Goal: Task Accomplishment & Management: Complete application form

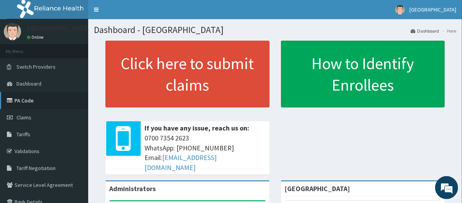
click at [46, 102] on link "PA Code" at bounding box center [44, 100] width 88 height 17
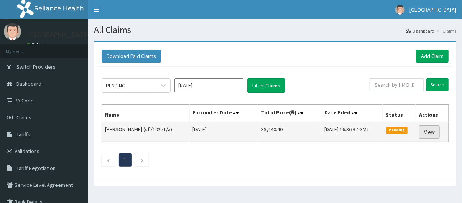
click at [426, 130] on link "View" at bounding box center [429, 131] width 21 height 13
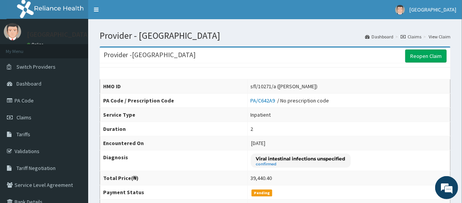
drag, startPoint x: 467, startPoint y: 37, endPoint x: 467, endPoint y: 8, distance: 28.7
click at [54, 118] on link "Claims" at bounding box center [44, 117] width 88 height 17
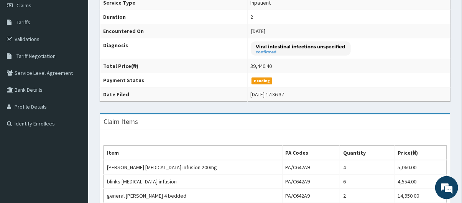
scroll to position [130, 0]
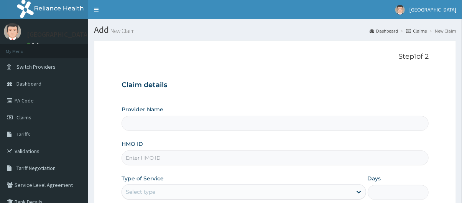
type input "[GEOGRAPHIC_DATA]"
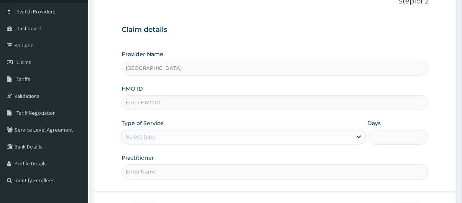
scroll to position [67, 0]
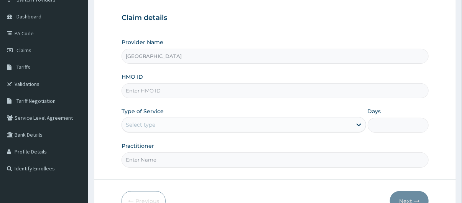
click at [210, 91] on input "HMO ID" at bounding box center [274, 90] width 307 height 15
type input "dhh/10018/a"
click at [184, 121] on div "Select type" at bounding box center [237, 124] width 230 height 12
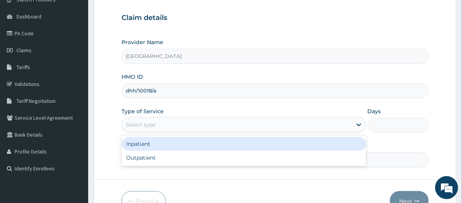
click at [172, 144] on div "Inpatient" at bounding box center [243, 144] width 244 height 14
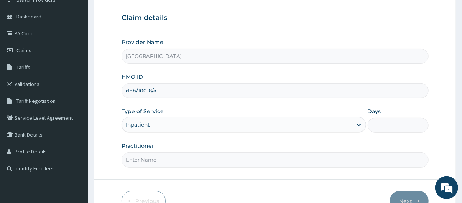
scroll to position [0, 0]
click at [381, 126] on input "Days" at bounding box center [397, 125] width 61 height 15
type input "2"
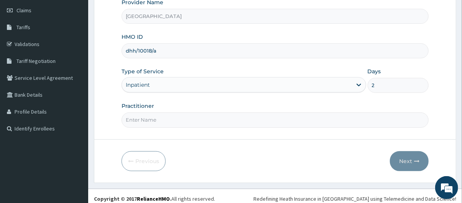
scroll to position [109, 0]
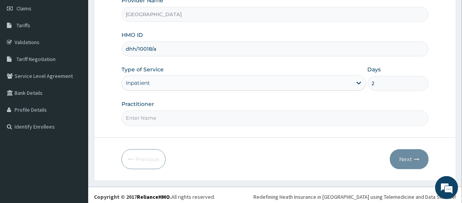
click at [260, 114] on input "Practitioner" at bounding box center [274, 117] width 307 height 15
type input "Dr idowu"
click at [409, 152] on button "Next" at bounding box center [409, 159] width 39 height 20
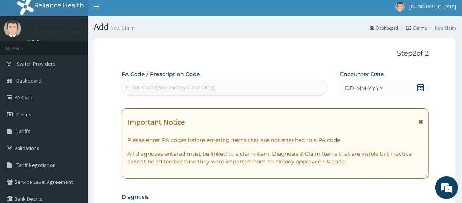
scroll to position [0, 0]
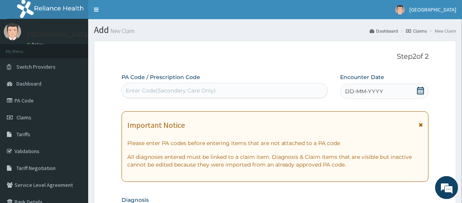
click at [216, 90] on div "Enter Code(Secondary Care Only)" at bounding box center [225, 90] width 206 height 12
paste input "PA/E3E795"
type input "PA/E3E795"
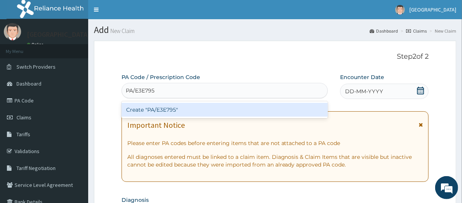
click at [217, 109] on div "Create "PA/E3E795"" at bounding box center [224, 110] width 207 height 14
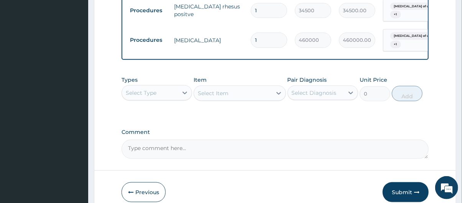
scroll to position [412, 0]
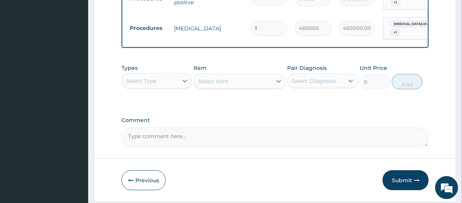
click at [157, 76] on div "Types Select Type" at bounding box center [156, 76] width 70 height 25
click at [160, 86] on div "Select Type" at bounding box center [150, 81] width 56 height 12
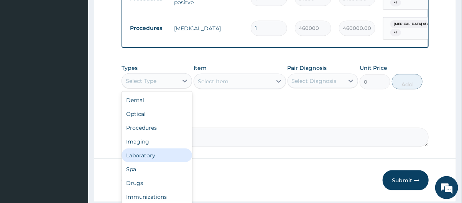
click at [159, 162] on div "Laboratory" at bounding box center [156, 155] width 70 height 14
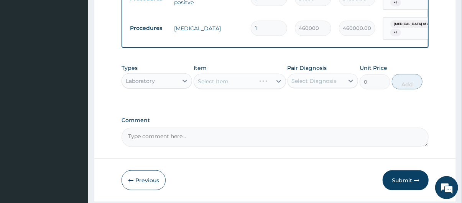
click at [217, 89] on div "Select Item" at bounding box center [239, 81] width 92 height 15
click at [248, 84] on div "Select Item" at bounding box center [232, 81] width 77 height 12
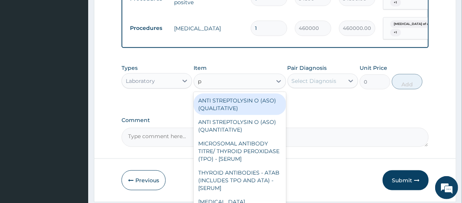
type input "pc"
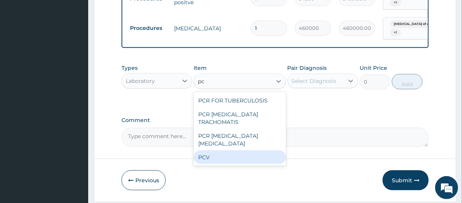
click at [237, 151] on div "PCV" at bounding box center [239, 157] width 92 height 14
type input "2300"
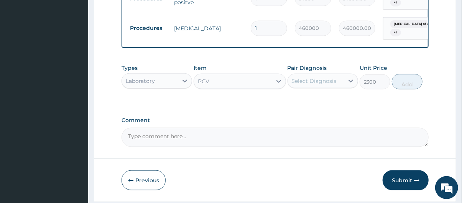
click at [335, 85] on div "Select Diagnosis" at bounding box center [314, 81] width 45 height 8
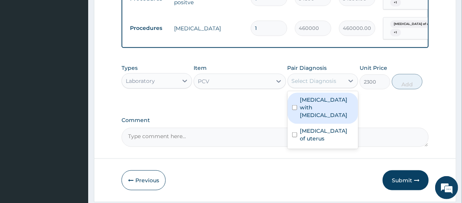
click at [325, 116] on label "Excessive menstruation with irregular cycle" at bounding box center [326, 107] width 53 height 23
checkbox input "true"
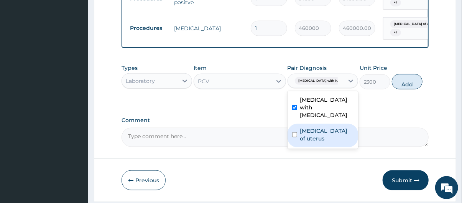
click at [329, 142] on label "Leiomyoma of uterus" at bounding box center [326, 134] width 53 height 15
checkbox input "true"
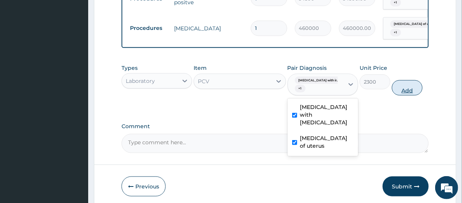
click at [408, 93] on button "Add" at bounding box center [407, 87] width 31 height 15
type input "0"
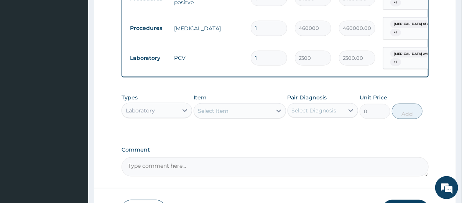
type input "0.00"
type input "2"
type input "4600.00"
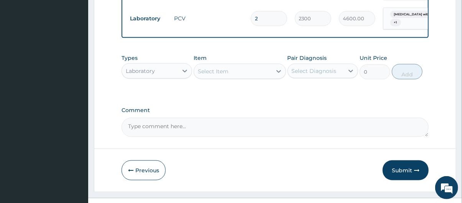
scroll to position [470, 0]
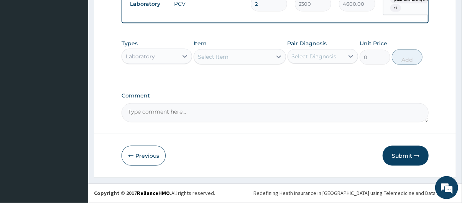
type input "2"
click at [154, 54] on div "Laboratory" at bounding box center [140, 56] width 29 height 8
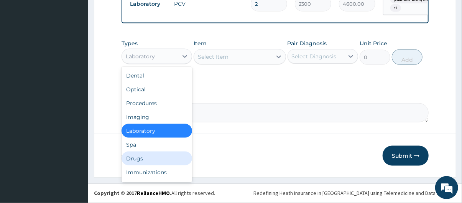
click at [166, 156] on div "Drugs" at bounding box center [156, 158] width 70 height 14
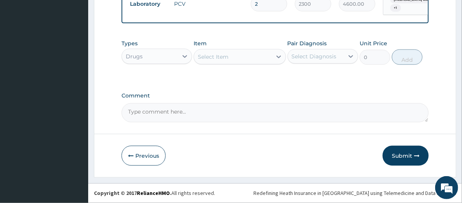
click at [235, 59] on div "Select Item" at bounding box center [232, 57] width 77 height 12
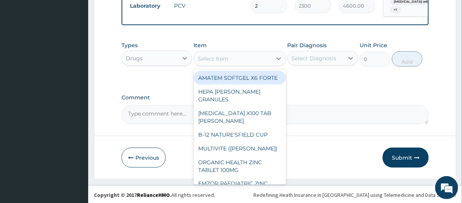
scroll to position [469, 0]
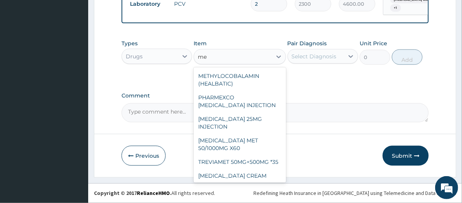
type input "m"
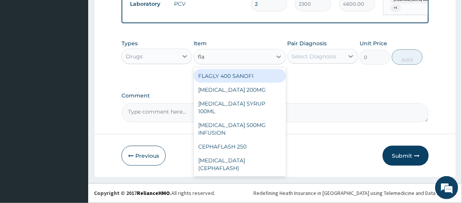
type input "flag"
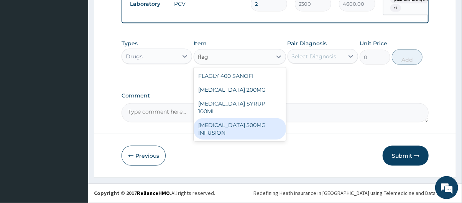
click at [243, 118] on div "[MEDICAL_DATA] 500MG INFUSION" at bounding box center [239, 128] width 92 height 21
type input "632.5"
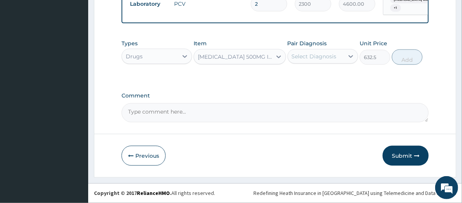
click at [316, 56] on div "Select Diagnosis" at bounding box center [314, 56] width 45 height 8
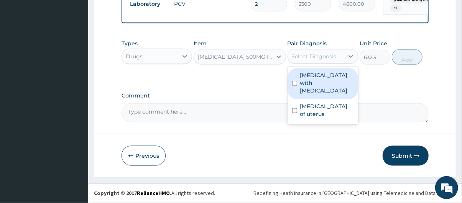
click at [322, 88] on label "[MEDICAL_DATA] with [MEDICAL_DATA]" at bounding box center [326, 82] width 53 height 23
checkbox input "true"
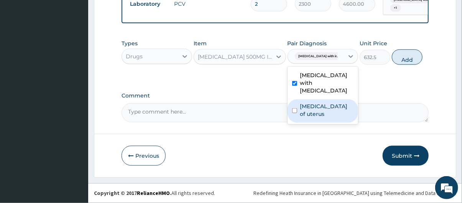
click at [328, 118] on label "[MEDICAL_DATA] of uterus" at bounding box center [326, 109] width 53 height 15
checkbox input "true"
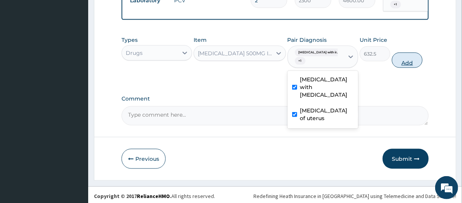
click at [410, 64] on button "Add" at bounding box center [407, 59] width 31 height 15
type input "0"
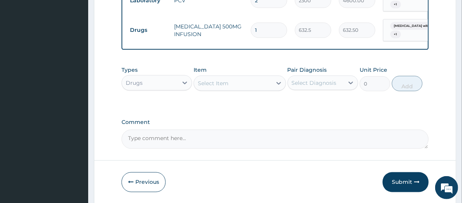
type input "0.00"
type input "6"
type input "3795.00"
type input "6"
click at [236, 83] on div "Select Item" at bounding box center [232, 83] width 77 height 12
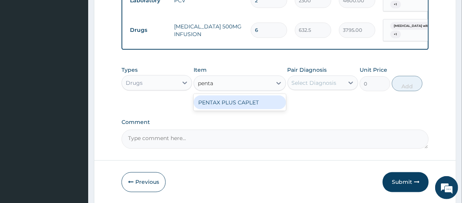
type input "pent"
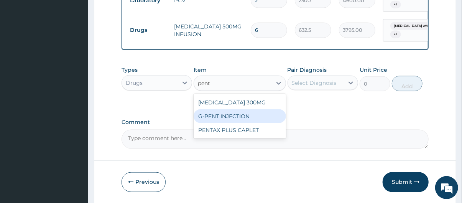
click at [231, 120] on div "G-PENT INJECTION" at bounding box center [239, 116] width 92 height 14
type input "487.025"
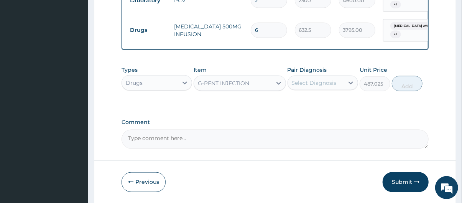
click at [304, 87] on div "Select Diagnosis" at bounding box center [314, 83] width 45 height 8
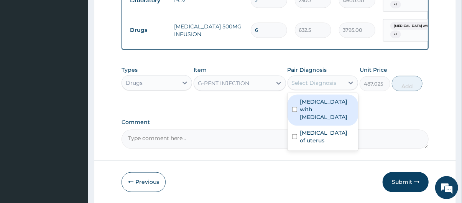
click at [315, 111] on label "Excessive menstruation with irregular cycle" at bounding box center [326, 109] width 53 height 23
checkbox input "true"
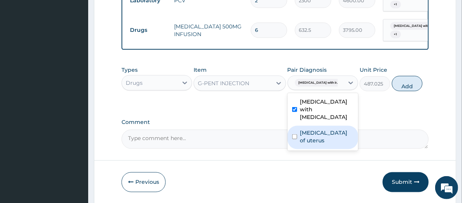
click at [319, 141] on label "Leiomyoma of uterus" at bounding box center [326, 136] width 53 height 15
checkbox input "true"
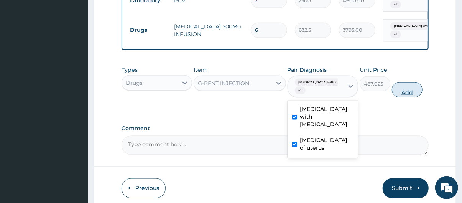
click at [401, 91] on button "Add" at bounding box center [407, 89] width 31 height 15
type input "0"
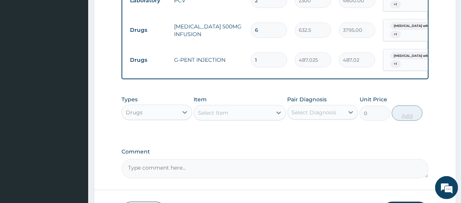
type input "0.00"
type input "3"
type input "1461.07"
type input "3"
click at [233, 119] on div "Select Item" at bounding box center [232, 113] width 77 height 12
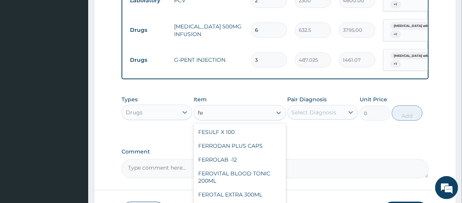
type input "f"
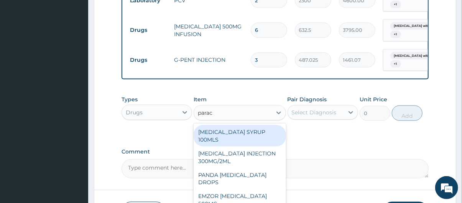
type input "parace"
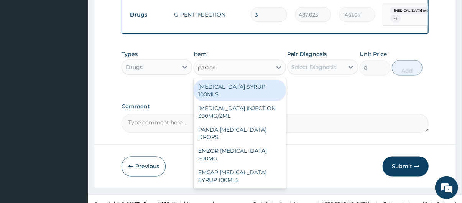
scroll to position [529, 0]
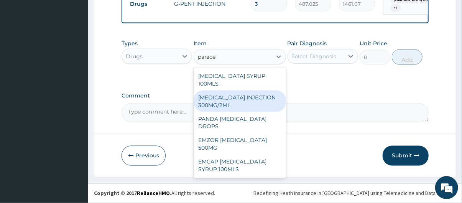
click at [236, 103] on div "PARACETAMOL INJECTION 300MG/2ML" at bounding box center [239, 100] width 92 height 21
type input "278.3"
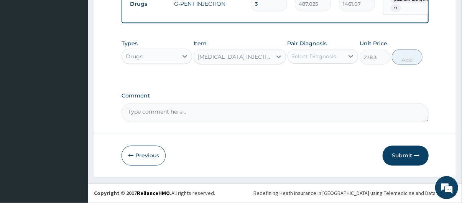
click at [266, 51] on div "PARACETAMOL INJECTION 300MG/2ML" at bounding box center [232, 57] width 77 height 12
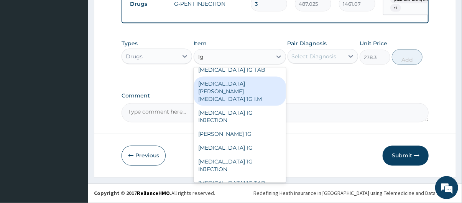
scroll to position [0, 0]
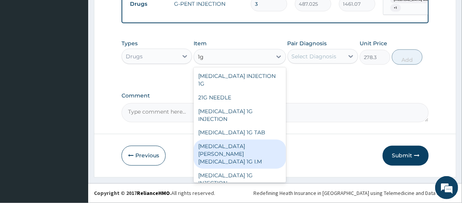
type input "1"
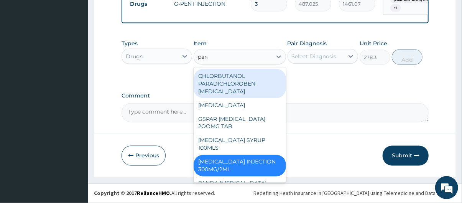
type input "parac"
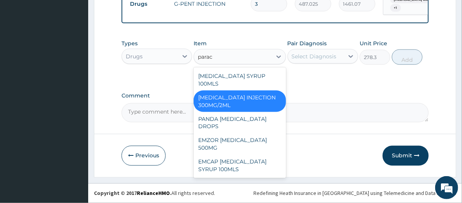
click at [243, 100] on div "PARACETAMOL INJECTION 300MG/2ML" at bounding box center [239, 100] width 92 height 21
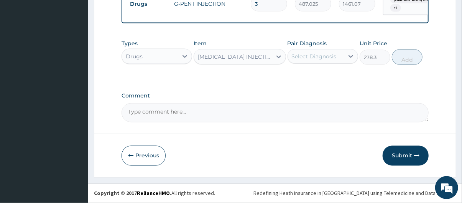
click at [318, 57] on div "Select Diagnosis" at bounding box center [314, 56] width 45 height 8
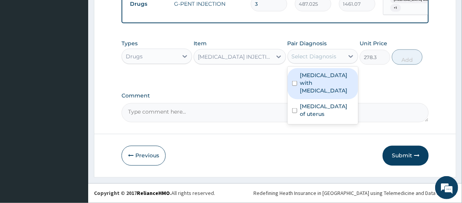
click at [319, 85] on label "Excessive menstruation with irregular cycle" at bounding box center [326, 82] width 53 height 23
checkbox input "true"
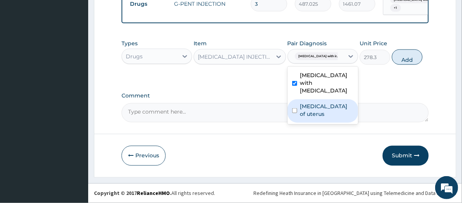
click at [322, 106] on label "Leiomyoma of uterus" at bounding box center [326, 109] width 53 height 15
checkbox input "true"
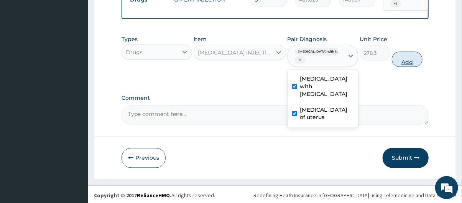
click at [405, 64] on button "Add" at bounding box center [407, 59] width 31 height 15
type input "0"
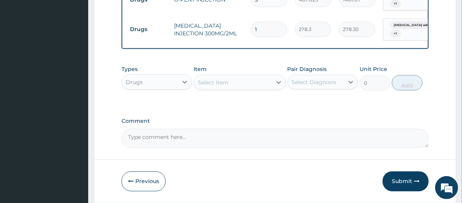
type input "0.00"
type input "8"
type input "2226.40"
type input "8"
click at [235, 84] on div "Select Item" at bounding box center [232, 82] width 77 height 12
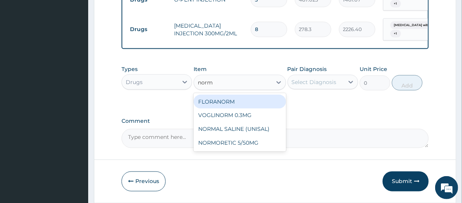
type input "norma"
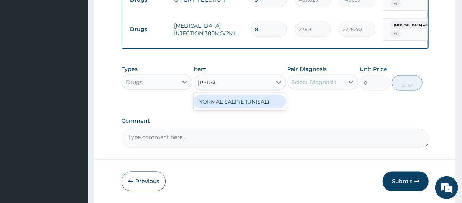
click at [258, 107] on div "NORMAL SALINE (UNISAL)" at bounding box center [239, 102] width 92 height 14
type input "1897.5"
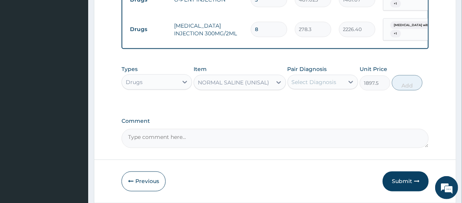
click at [323, 86] on div "Select Diagnosis" at bounding box center [314, 82] width 45 height 8
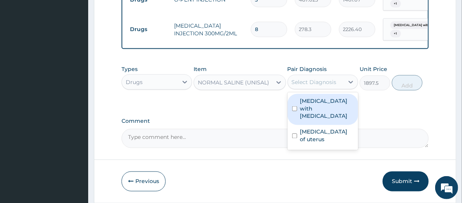
click at [329, 113] on label "Excessive menstruation with irregular cycle" at bounding box center [326, 108] width 53 height 23
checkbox input "true"
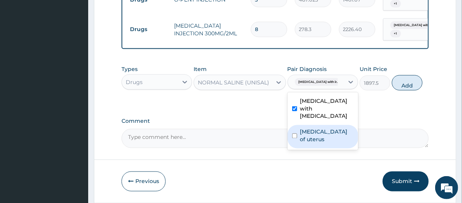
click at [329, 140] on label "Leiomyoma of uterus" at bounding box center [326, 135] width 53 height 15
checkbox input "true"
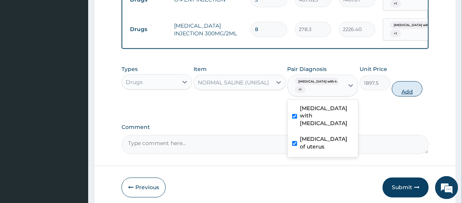
click at [408, 91] on button "Add" at bounding box center [407, 88] width 31 height 15
type input "0"
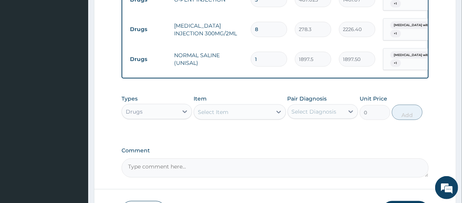
type input "0.00"
type input "3"
type input "5692.50"
type input "3"
click at [216, 113] on div "Select Item" at bounding box center [213, 112] width 31 height 8
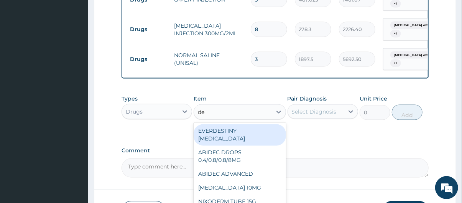
type input "dex"
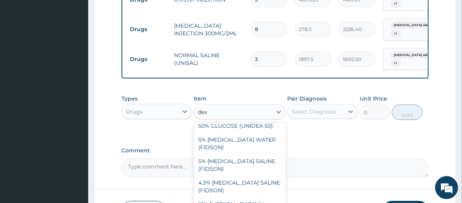
scroll to position [70, 0]
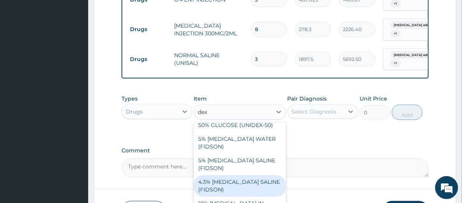
click at [255, 175] on div "4.3% DEXTROSE SALINE (FIDSON)" at bounding box center [239, 185] width 92 height 21
type input "1897.5"
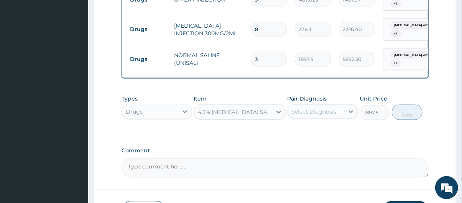
click at [332, 110] on div "Select Diagnosis" at bounding box center [316, 111] width 56 height 12
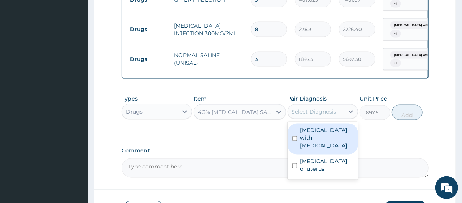
click at [331, 143] on label "Excessive menstruation with irregular cycle" at bounding box center [326, 137] width 53 height 23
checkbox input "true"
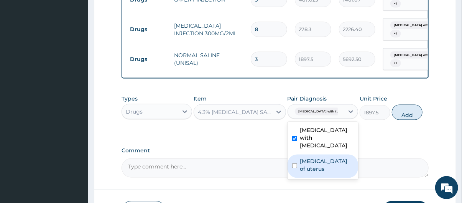
click at [332, 167] on label "Leiomyoma of uterus" at bounding box center [326, 164] width 53 height 15
checkbox input "true"
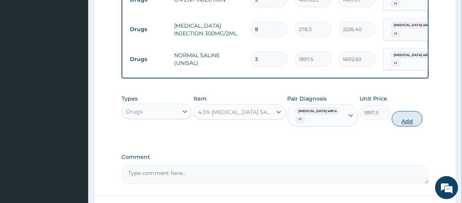
click at [418, 120] on button "Add" at bounding box center [407, 118] width 31 height 15
type input "0"
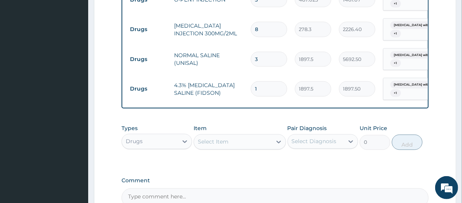
type input "0.00"
type input "2"
type input "3795.00"
type input "2"
click at [224, 146] on div "Select Item" at bounding box center [213, 142] width 31 height 8
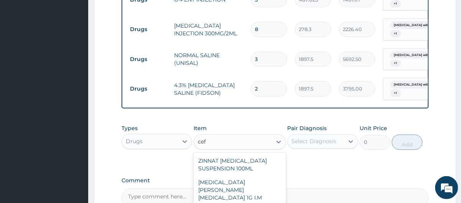
type input "ceft"
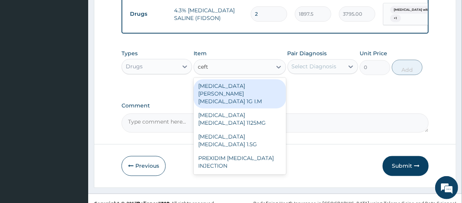
scroll to position [610, 0]
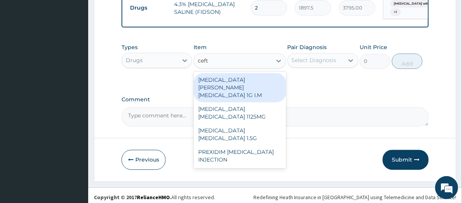
click at [223, 91] on div "ROCEPHIN CEFTRIAXONE 1G I.M" at bounding box center [239, 87] width 92 height 29
type input "8855"
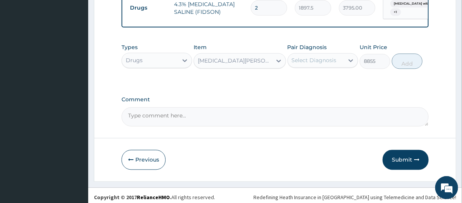
click at [328, 63] on div "Select Diagnosis" at bounding box center [314, 61] width 45 height 8
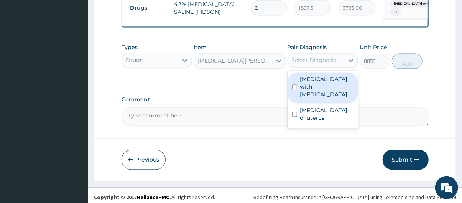
click at [328, 84] on label "Excessive menstruation with irregular cycle" at bounding box center [326, 86] width 53 height 23
checkbox input "true"
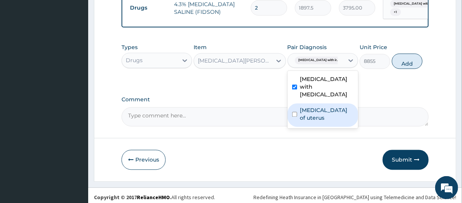
click at [329, 110] on label "Leiomyoma of uterus" at bounding box center [326, 114] width 53 height 15
checkbox input "true"
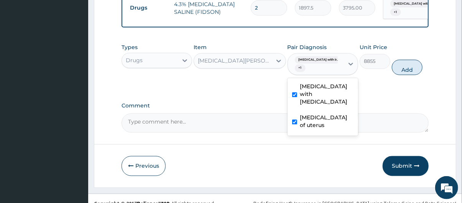
click at [413, 69] on button "Add" at bounding box center [407, 67] width 31 height 15
type input "0"
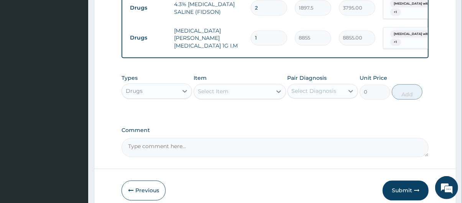
type input "0.00"
type input "5"
type input "44275.00"
type input "5"
click at [244, 93] on div "Select Item" at bounding box center [232, 91] width 77 height 12
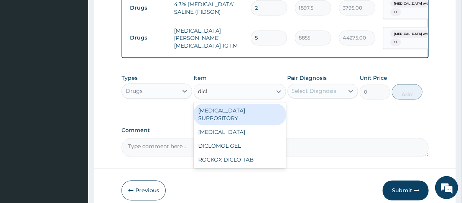
type input "diclo"
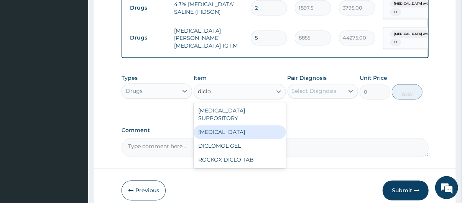
click at [243, 126] on div "DICLOFENAC" at bounding box center [239, 132] width 92 height 14
type input "632.5"
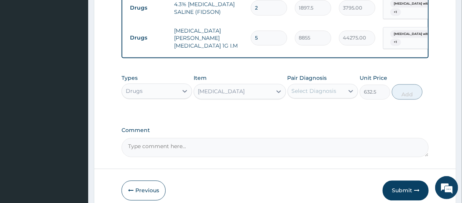
click at [322, 95] on div "Select Diagnosis" at bounding box center [314, 91] width 45 height 8
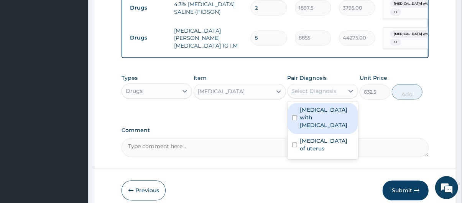
click at [322, 95] on div "Select Diagnosis" at bounding box center [314, 91] width 45 height 8
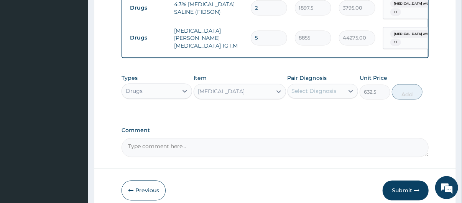
click at [322, 95] on div "Select Diagnosis" at bounding box center [314, 91] width 45 height 8
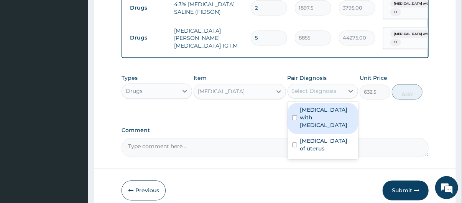
click at [326, 120] on label "Excessive menstruation with irregular cycle" at bounding box center [326, 117] width 53 height 23
checkbox input "true"
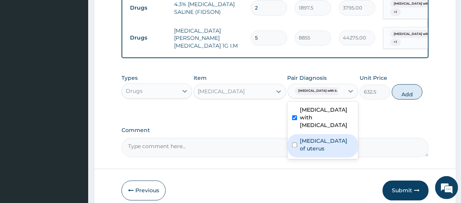
click at [326, 139] on label "Leiomyoma of uterus" at bounding box center [326, 144] width 53 height 15
checkbox input "true"
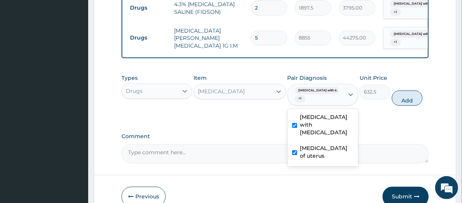
click at [410, 99] on button "Add" at bounding box center [407, 97] width 31 height 15
type input "0"
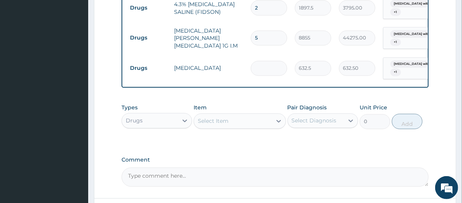
type input "0.00"
type input "3"
type input "1897.50"
type input "3"
click at [244, 123] on div "Select Item" at bounding box center [232, 121] width 77 height 12
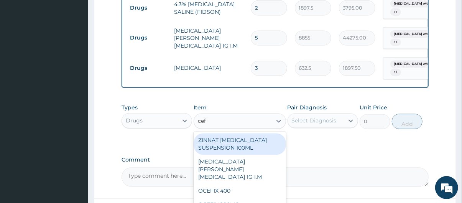
type input "cefi"
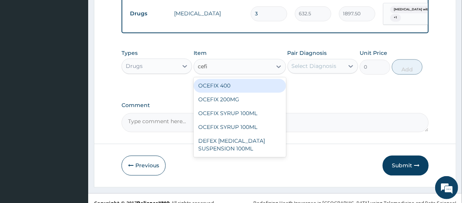
scroll to position [675, 0]
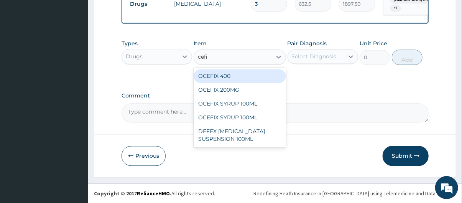
click at [215, 77] on div "OCEFIX 400" at bounding box center [239, 76] width 92 height 14
type input "632.5"
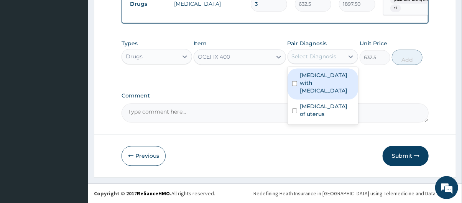
click at [338, 62] on div "Select Diagnosis" at bounding box center [316, 56] width 56 height 12
click at [316, 89] on label "Excessive menstruation with irregular cycle" at bounding box center [326, 82] width 53 height 23
checkbox input "true"
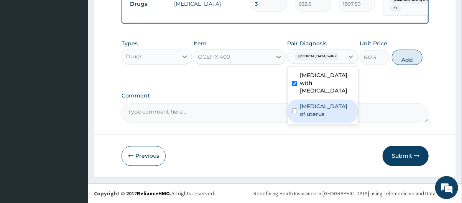
click at [324, 121] on div "Leiomyoma of uterus" at bounding box center [322, 110] width 70 height 23
checkbox input "true"
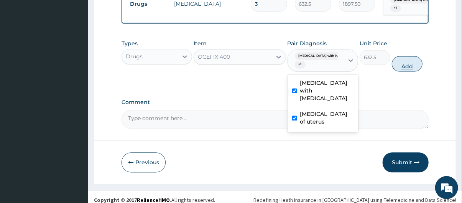
click at [409, 68] on button "Add" at bounding box center [407, 63] width 31 height 15
type input "0"
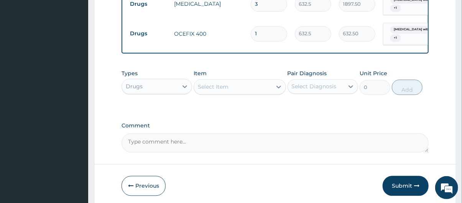
type input "10"
type input "6325.00"
type input "10"
click at [254, 88] on div "Select Item" at bounding box center [232, 86] width 77 height 12
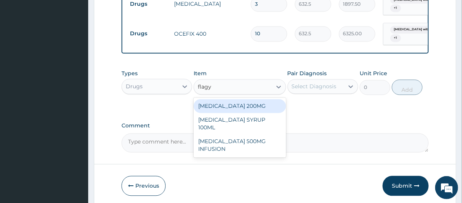
type input "flag"
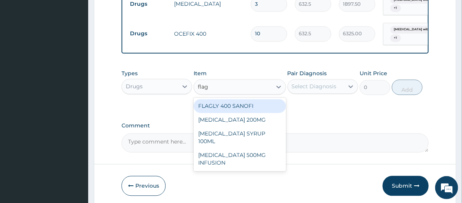
click at [249, 103] on div "FLAGLY 400 SANOFI" at bounding box center [239, 106] width 92 height 14
type input "75.9"
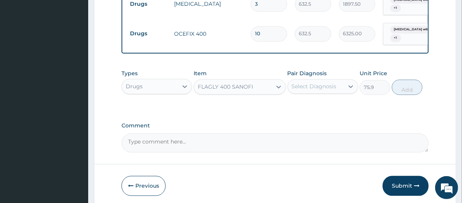
click at [322, 86] on div "Select Diagnosis" at bounding box center [314, 86] width 45 height 8
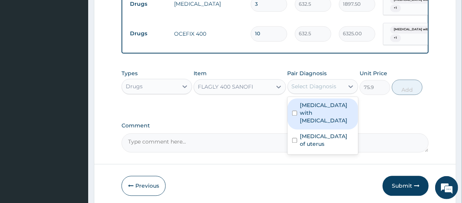
click at [338, 120] on label "Excessive menstruation with irregular cycle" at bounding box center [326, 112] width 53 height 23
checkbox input "true"
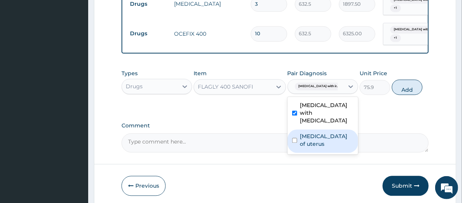
click at [338, 145] on label "Leiomyoma of uterus" at bounding box center [326, 139] width 53 height 15
checkbox input "true"
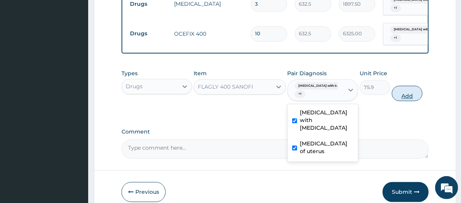
click at [407, 97] on button "Add" at bounding box center [407, 92] width 31 height 15
type input "0"
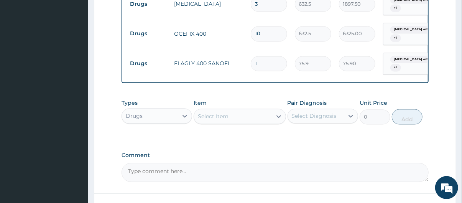
type input "15"
type input "1138.50"
type input "15"
click at [243, 120] on div "Select Item" at bounding box center [232, 116] width 77 height 12
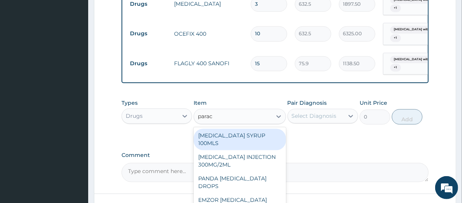
type input "parace"
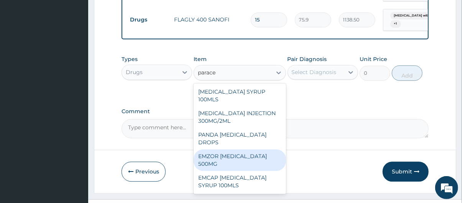
click at [243, 166] on div "EMZOR PARACETAMOL 500MG" at bounding box center [239, 159] width 92 height 21
type input "25.3"
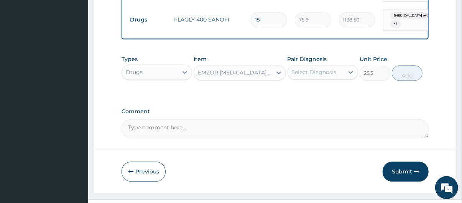
click at [329, 72] on div "Select Diagnosis" at bounding box center [314, 72] width 45 height 8
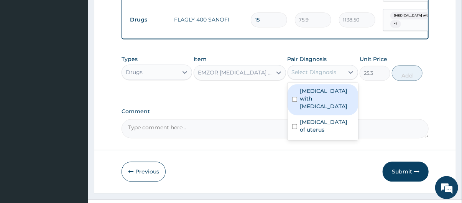
click at [328, 109] on label "Excessive menstruation with irregular cycle" at bounding box center [326, 98] width 53 height 23
checkbox input "true"
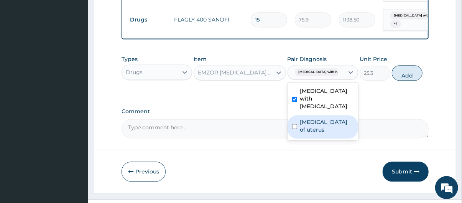
click at [329, 122] on label "Leiomyoma of uterus" at bounding box center [326, 125] width 53 height 15
checkbox input "true"
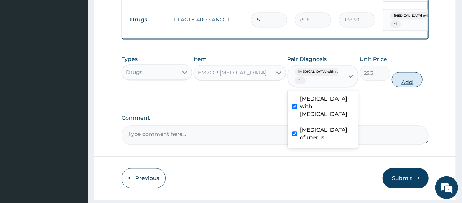
click at [408, 81] on button "Add" at bounding box center [407, 79] width 31 height 15
type input "0"
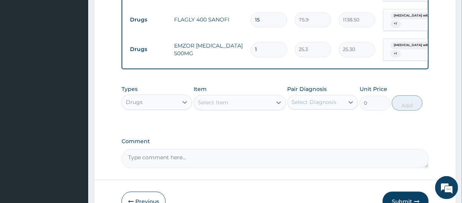
type input "16"
type input "404.80"
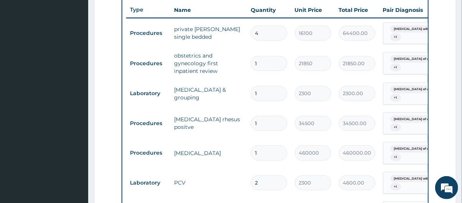
scroll to position [290, 0]
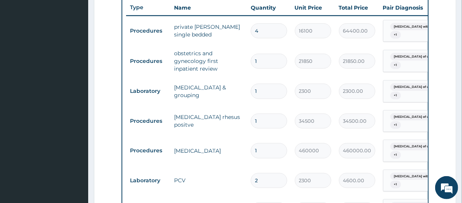
type input "16"
click at [268, 33] on input "4" at bounding box center [269, 30] width 36 height 15
type input "0.00"
type input "2"
type input "32200.00"
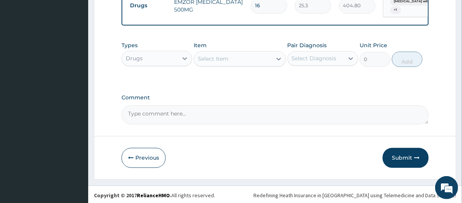
scroll to position [766, 0]
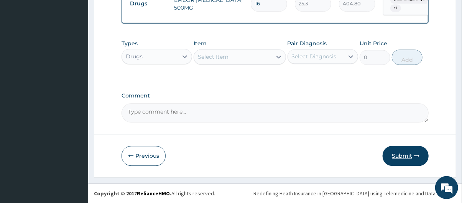
type input "2"
click at [399, 162] on button "Submit" at bounding box center [405, 156] width 46 height 20
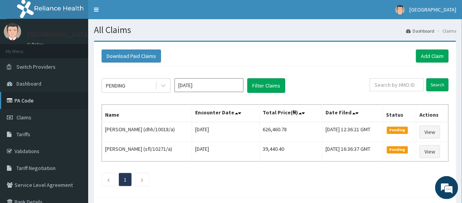
click at [37, 102] on link "PA Code" at bounding box center [44, 100] width 88 height 17
click at [435, 55] on link "Add Claim" at bounding box center [432, 55] width 33 height 13
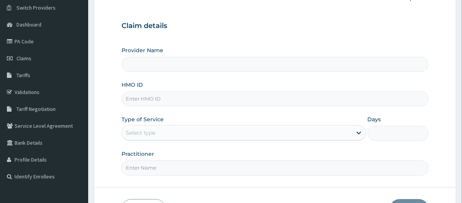
scroll to position [60, 0]
type input "[GEOGRAPHIC_DATA]"
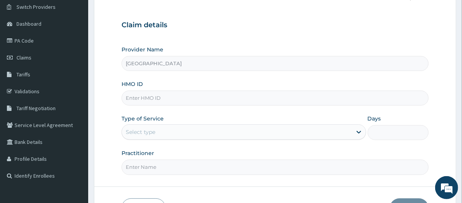
click at [196, 100] on input "HMO ID" at bounding box center [274, 97] width 307 height 15
type input "dhh/10018/a"
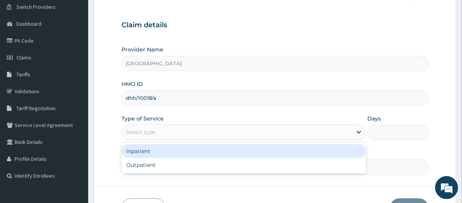
click at [188, 133] on div "Select type" at bounding box center [237, 132] width 230 height 12
click at [188, 151] on div "Inpatient" at bounding box center [243, 151] width 244 height 14
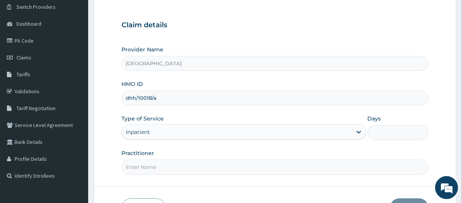
click at [390, 127] on input "Days" at bounding box center [397, 132] width 61 height 15
type input "2"
click at [294, 166] on input "Practitioner" at bounding box center [274, 166] width 307 height 15
type input "Dr idowu"
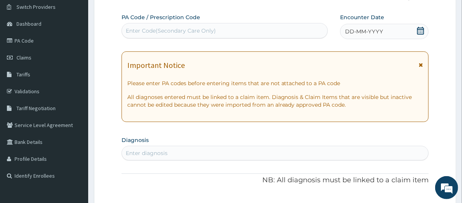
click at [217, 31] on div "Enter Code(Secondary Care Only)" at bounding box center [225, 31] width 206 height 12
paste input "PA/DFFE64"
type input "PA/DFFE64"
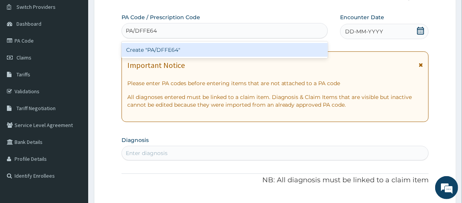
click at [221, 51] on div "Create "PA/DFFE64"" at bounding box center [224, 50] width 207 height 14
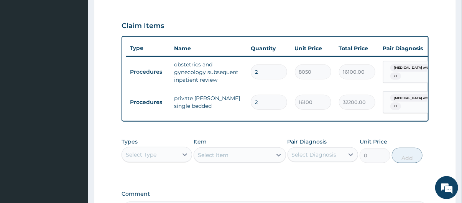
click at [266, 72] on input "2" at bounding box center [269, 71] width 36 height 15
type input "0.00"
type input "1"
type input "8050.00"
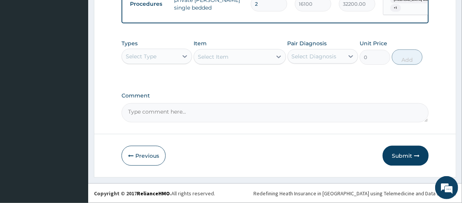
scroll to position [352, 0]
type input "1"
click at [236, 113] on textarea "Comment" at bounding box center [274, 112] width 307 height 19
type textarea "extension for 2days more"
click at [402, 154] on button "Submit" at bounding box center [405, 156] width 46 height 20
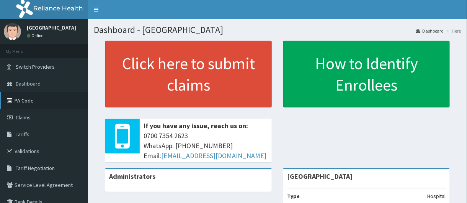
click at [56, 103] on link "PA Code" at bounding box center [44, 100] width 88 height 17
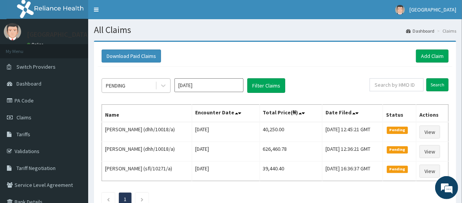
click at [145, 85] on div "PENDING" at bounding box center [128, 85] width 53 height 12
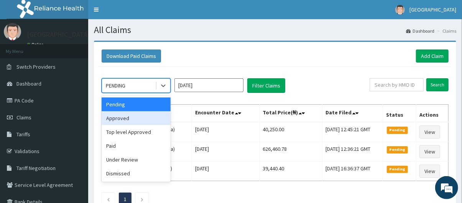
click at [134, 115] on div "Approved" at bounding box center [136, 118] width 69 height 14
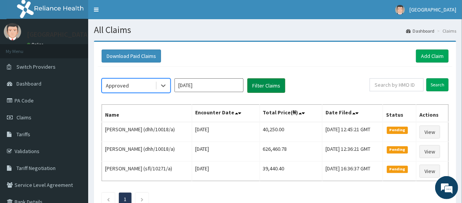
click at [261, 89] on button "Filter Claims" at bounding box center [266, 85] width 38 height 15
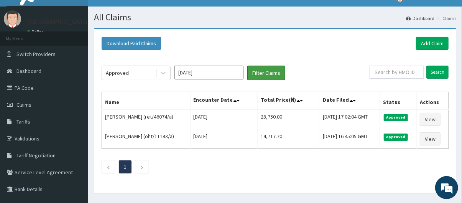
scroll to position [12, 0]
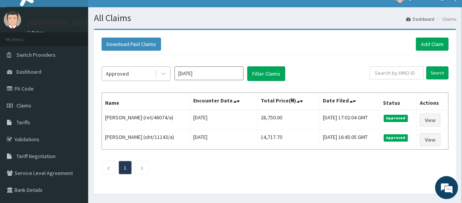
click at [138, 75] on div "Approved" at bounding box center [128, 73] width 53 height 12
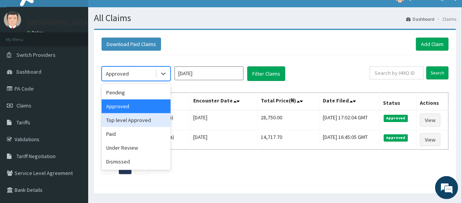
click at [133, 122] on div "Top level Approved" at bounding box center [136, 120] width 69 height 14
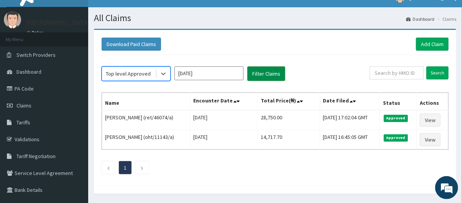
click at [272, 75] on button "Filter Claims" at bounding box center [266, 73] width 38 height 15
click at [265, 74] on button "Filter Claims" at bounding box center [266, 73] width 38 height 15
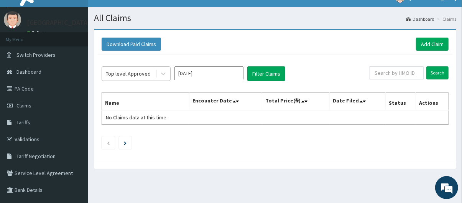
click at [143, 73] on div "Top level Approved" at bounding box center [128, 74] width 45 height 8
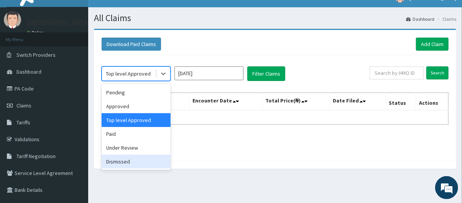
click at [137, 157] on div "Dismissed" at bounding box center [136, 161] width 69 height 14
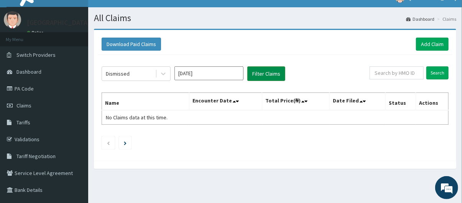
click at [271, 75] on button "Filter Claims" at bounding box center [266, 73] width 38 height 15
click at [144, 71] on div "Dismissed" at bounding box center [128, 73] width 53 height 12
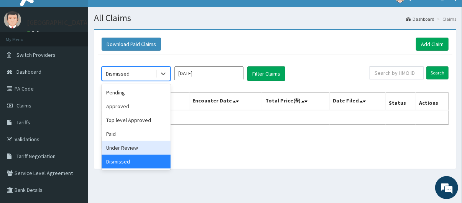
click at [144, 145] on div "Under Review" at bounding box center [136, 148] width 69 height 14
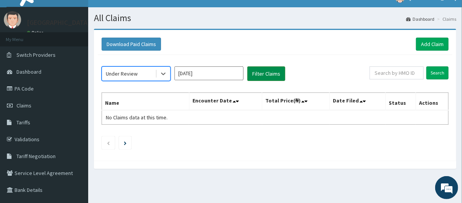
click at [266, 72] on button "Filter Claims" at bounding box center [266, 73] width 38 height 15
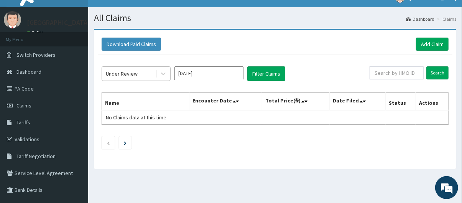
click at [131, 75] on div "Under Review" at bounding box center [122, 74] width 32 height 8
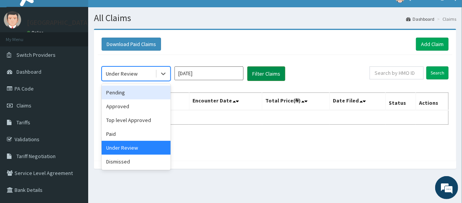
click at [268, 76] on button "Filter Claims" at bounding box center [266, 73] width 38 height 15
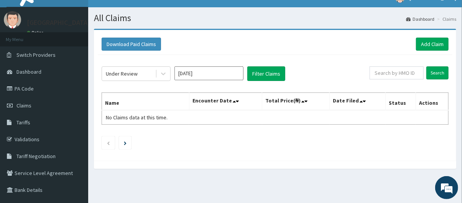
click at [219, 73] on input "Oct 2025" at bounding box center [208, 73] width 69 height 14
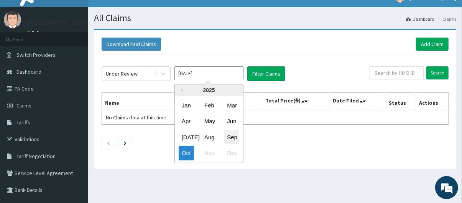
click at [233, 134] on div "Sep" at bounding box center [231, 137] width 15 height 14
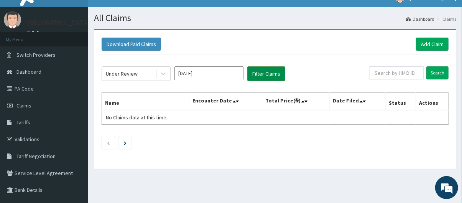
click at [266, 71] on button "Filter Claims" at bounding box center [266, 73] width 38 height 15
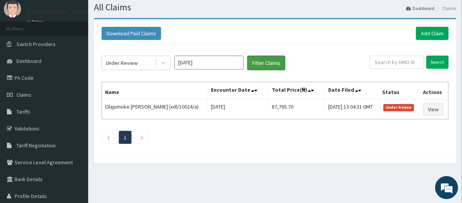
scroll to position [5, 0]
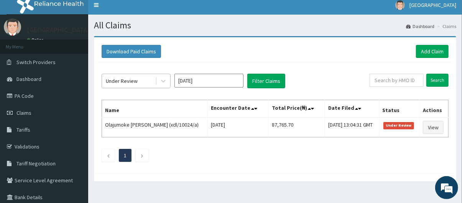
click at [134, 78] on div "Under Review" at bounding box center [122, 81] width 32 height 8
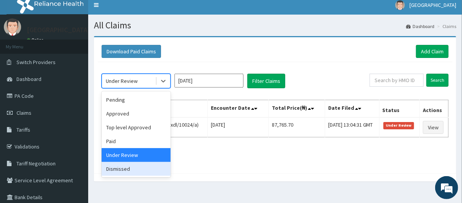
click at [138, 165] on div "Dismissed" at bounding box center [136, 169] width 69 height 14
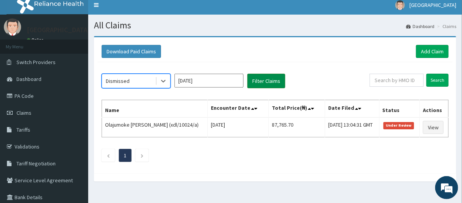
click at [269, 83] on button "Filter Claims" at bounding box center [266, 81] width 38 height 15
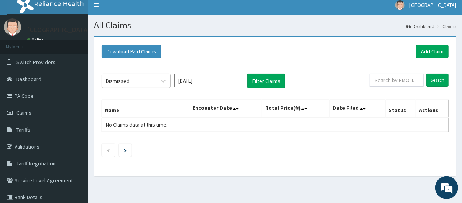
click at [140, 82] on div "Dismissed" at bounding box center [128, 81] width 53 height 12
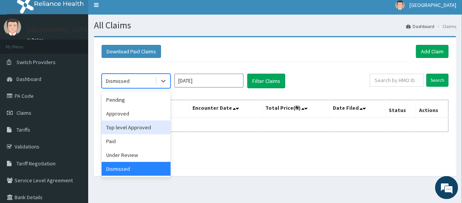
click at [139, 129] on div "Top level Approved" at bounding box center [136, 127] width 69 height 14
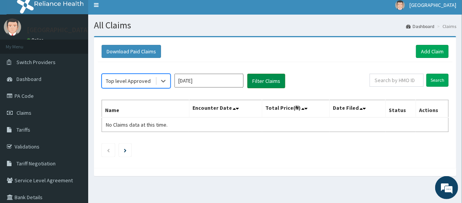
click at [274, 80] on button "Filter Claims" at bounding box center [266, 81] width 38 height 15
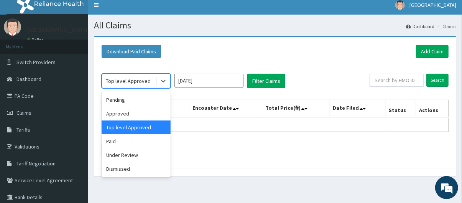
click at [134, 82] on div "Top level Approved" at bounding box center [128, 81] width 45 height 8
click at [137, 115] on div "Approved" at bounding box center [136, 114] width 69 height 14
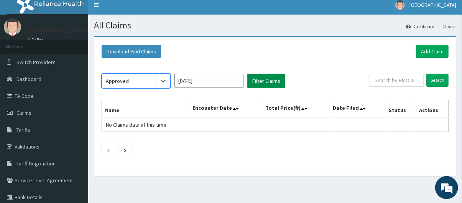
click at [270, 83] on button "Filter Claims" at bounding box center [266, 81] width 38 height 15
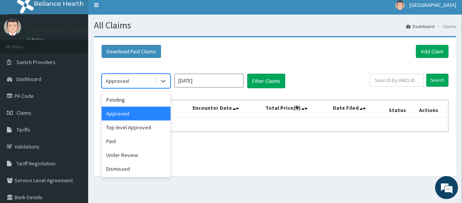
click at [117, 81] on div "Approved" at bounding box center [117, 81] width 23 height 8
click at [128, 98] on div "Pending" at bounding box center [136, 100] width 69 height 14
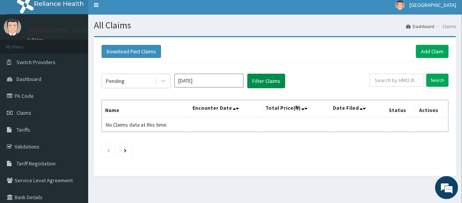
click at [266, 75] on button "Filter Claims" at bounding box center [266, 81] width 38 height 15
click at [203, 75] on input "Sep 2025" at bounding box center [208, 81] width 69 height 14
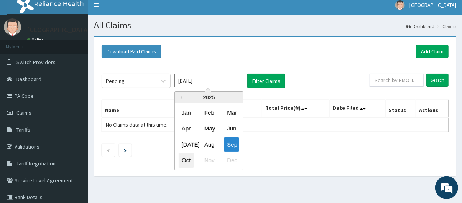
click at [183, 156] on div "Oct" at bounding box center [186, 160] width 15 height 14
type input "Oct 2025"
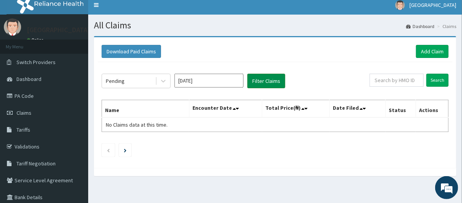
click at [265, 84] on button "Filter Claims" at bounding box center [266, 81] width 38 height 15
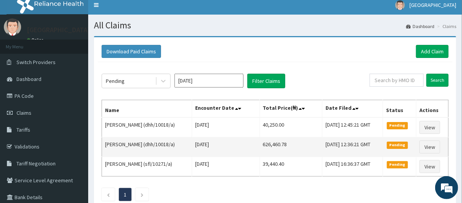
click at [395, 144] on span "Pending" at bounding box center [397, 144] width 21 height 7
click at [431, 146] on link "View" at bounding box center [429, 146] width 21 height 13
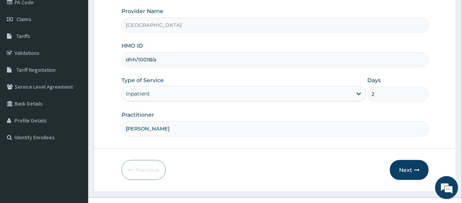
scroll to position [111, 0]
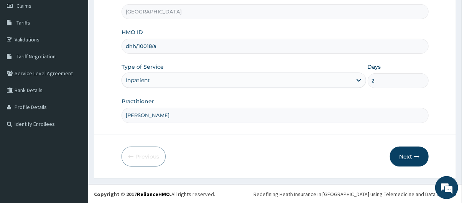
click at [411, 157] on button "Next" at bounding box center [409, 156] width 39 height 20
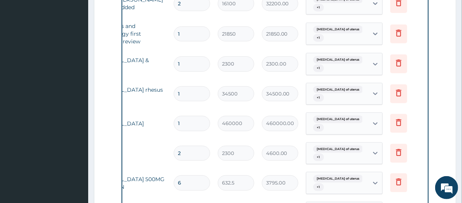
scroll to position [319, 0]
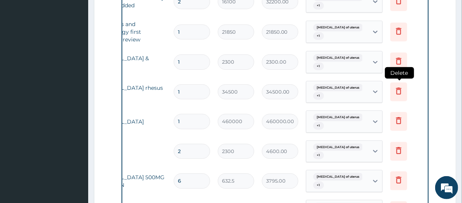
click at [397, 94] on icon at bounding box center [398, 91] width 17 height 19
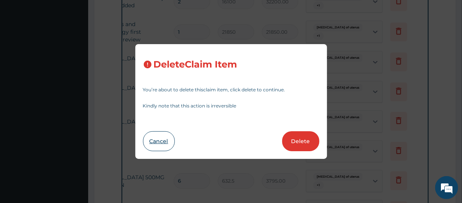
click at [162, 141] on button "Cancel" at bounding box center [159, 141] width 32 height 20
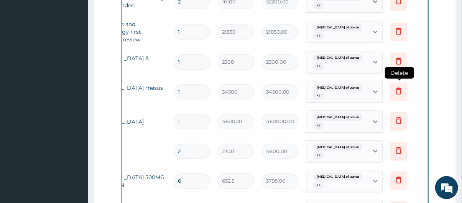
click at [398, 95] on icon at bounding box center [398, 91] width 17 height 19
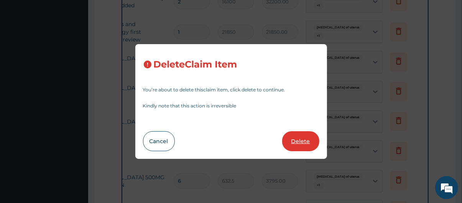
click at [297, 139] on button "Delete" at bounding box center [300, 141] width 37 height 20
type input "460000"
type input "460000.00"
type input "2"
type input "2300"
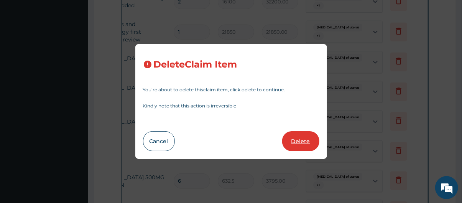
type input "4600.00"
type input "6"
type input "632.5"
type input "3795.00"
type input "3"
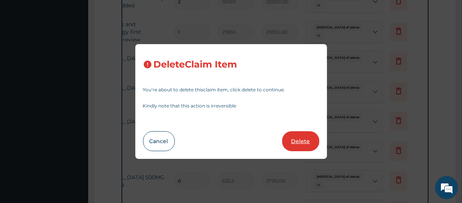
type input "487.025"
type input "1461.07"
type input "8"
type input "278.3"
type input "2226.40"
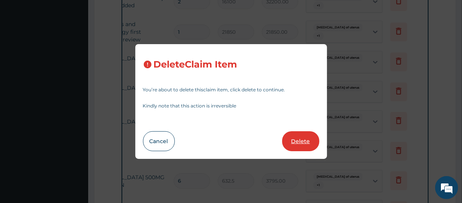
type input "3"
type input "1897.5"
type input "5692.50"
type input "2"
type input "3795.00"
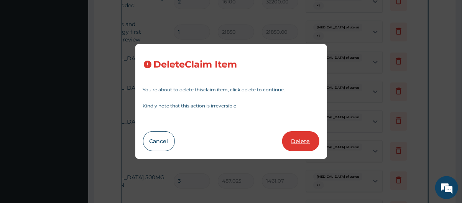
type input "5"
type input "8855"
type input "44275.00"
type input "3"
type input "632.5"
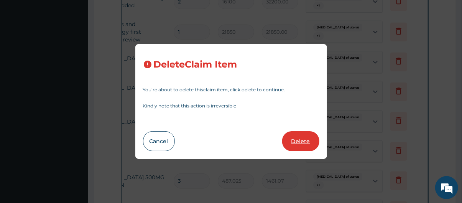
type input "1897.50"
type input "10"
type input "6325.00"
type input "15"
type input "75.9"
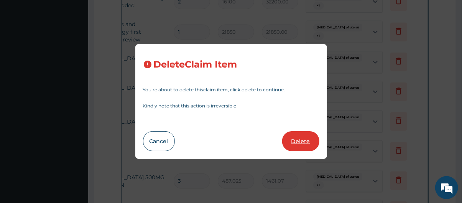
type input "1138.50"
type input "16"
type input "25.3"
type input "404.80"
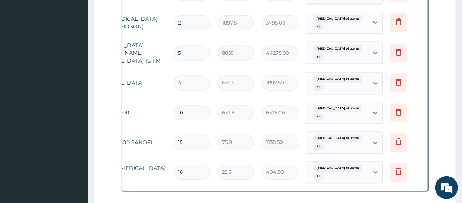
scroll to position [694, 0]
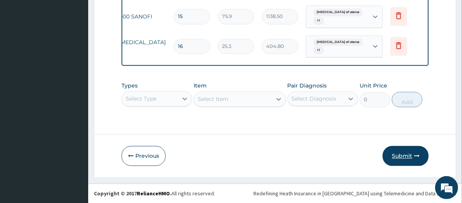
click at [408, 161] on button "Submit" at bounding box center [405, 156] width 46 height 20
